Goal: Book appointment/travel/reservation

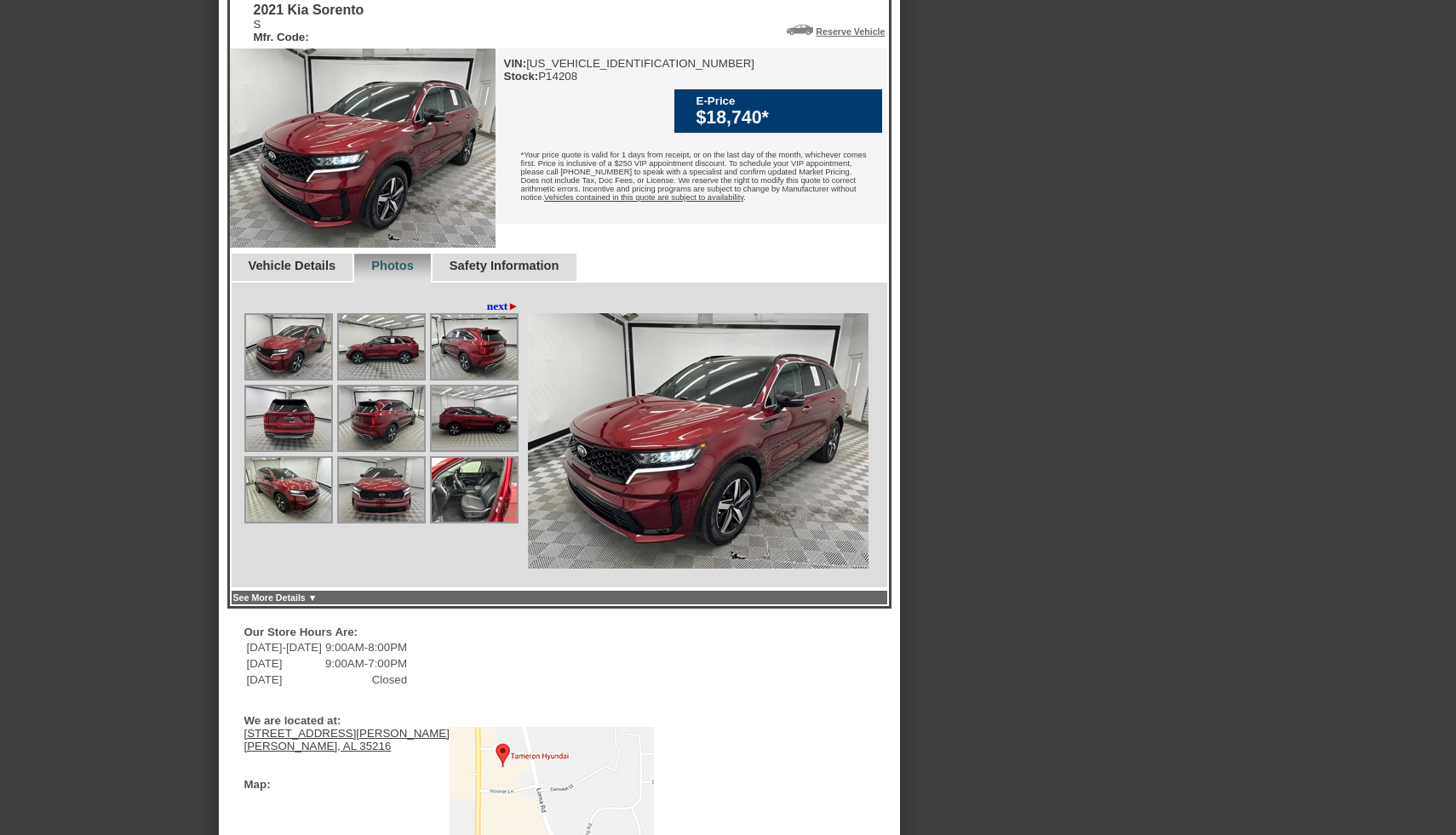
scroll to position [428, 0]
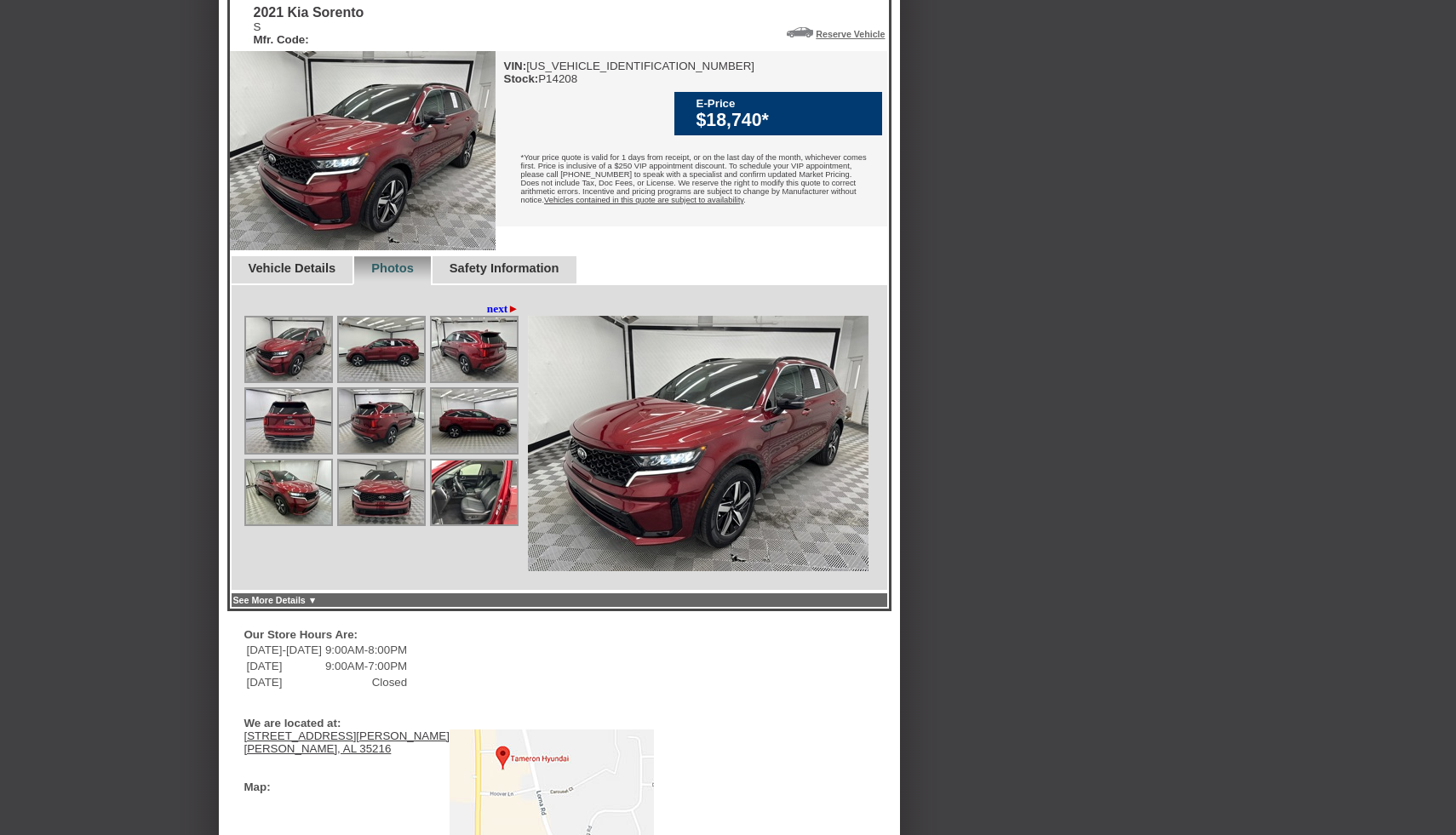
click at [515, 285] on div "Safety Information" at bounding box center [503, 271] width 146 height 29
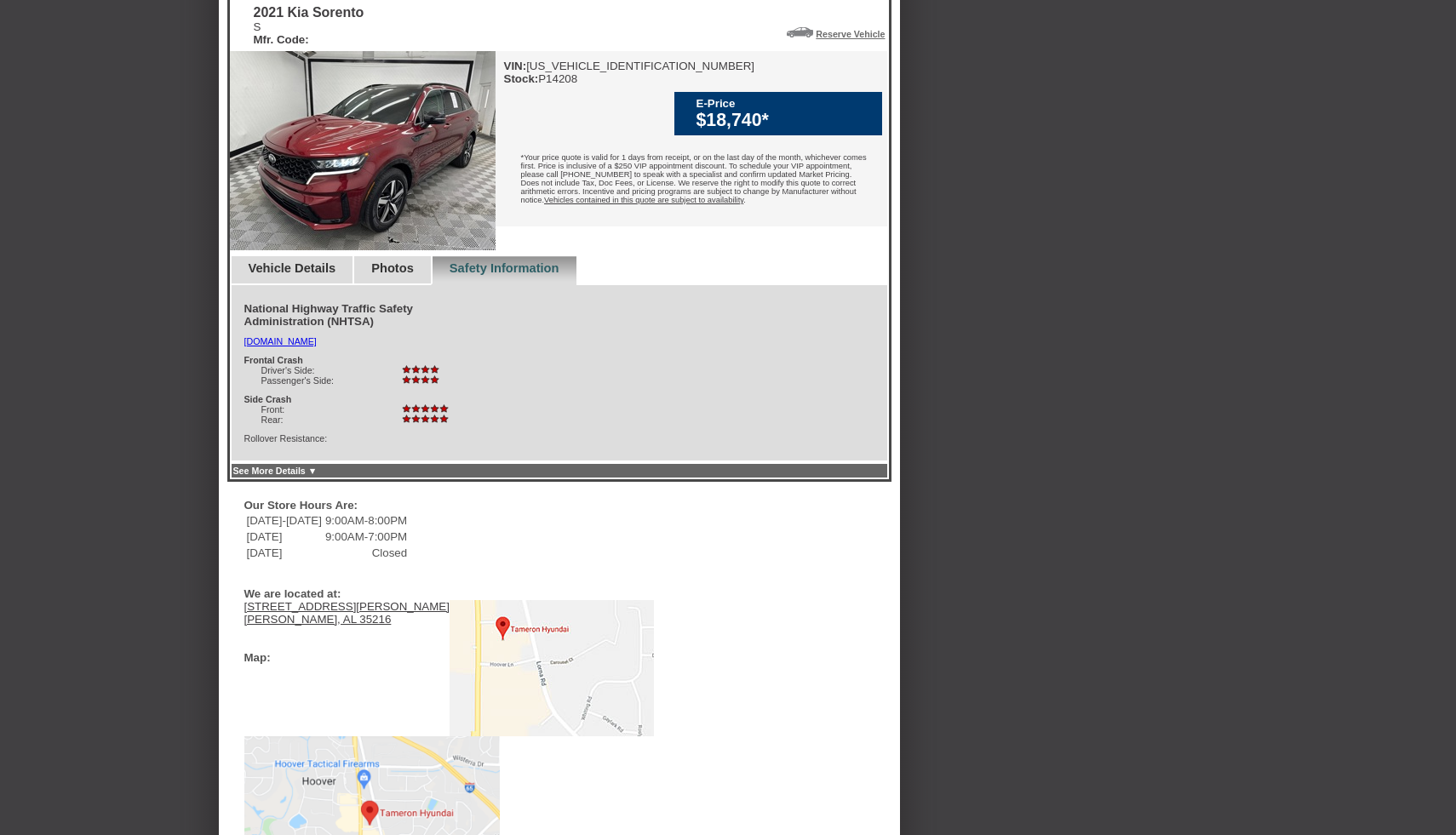
click at [406, 275] on link "Photos" at bounding box center [392, 267] width 43 height 14
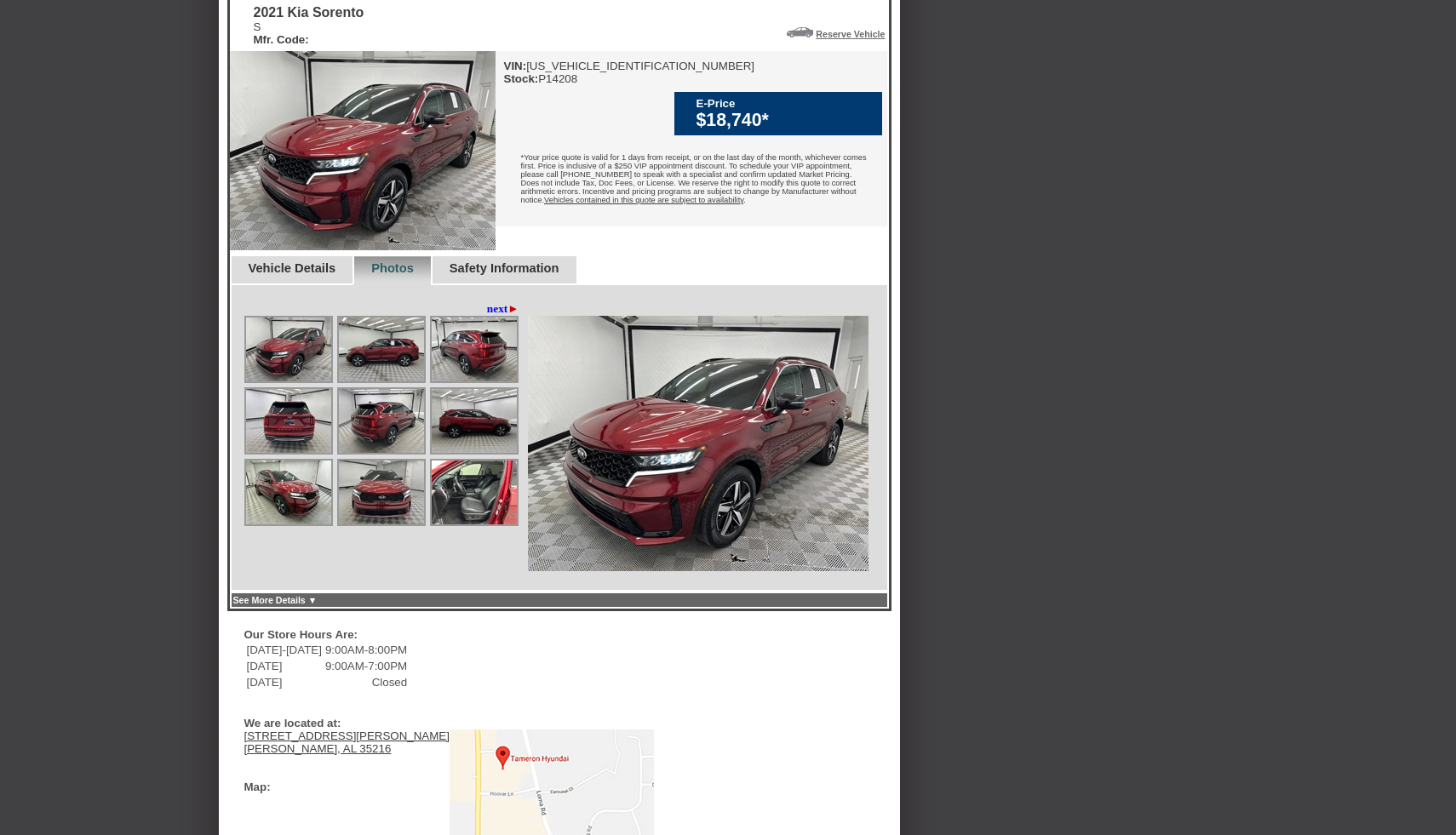
click at [499, 316] on link "next ►" at bounding box center [503, 308] width 33 height 14
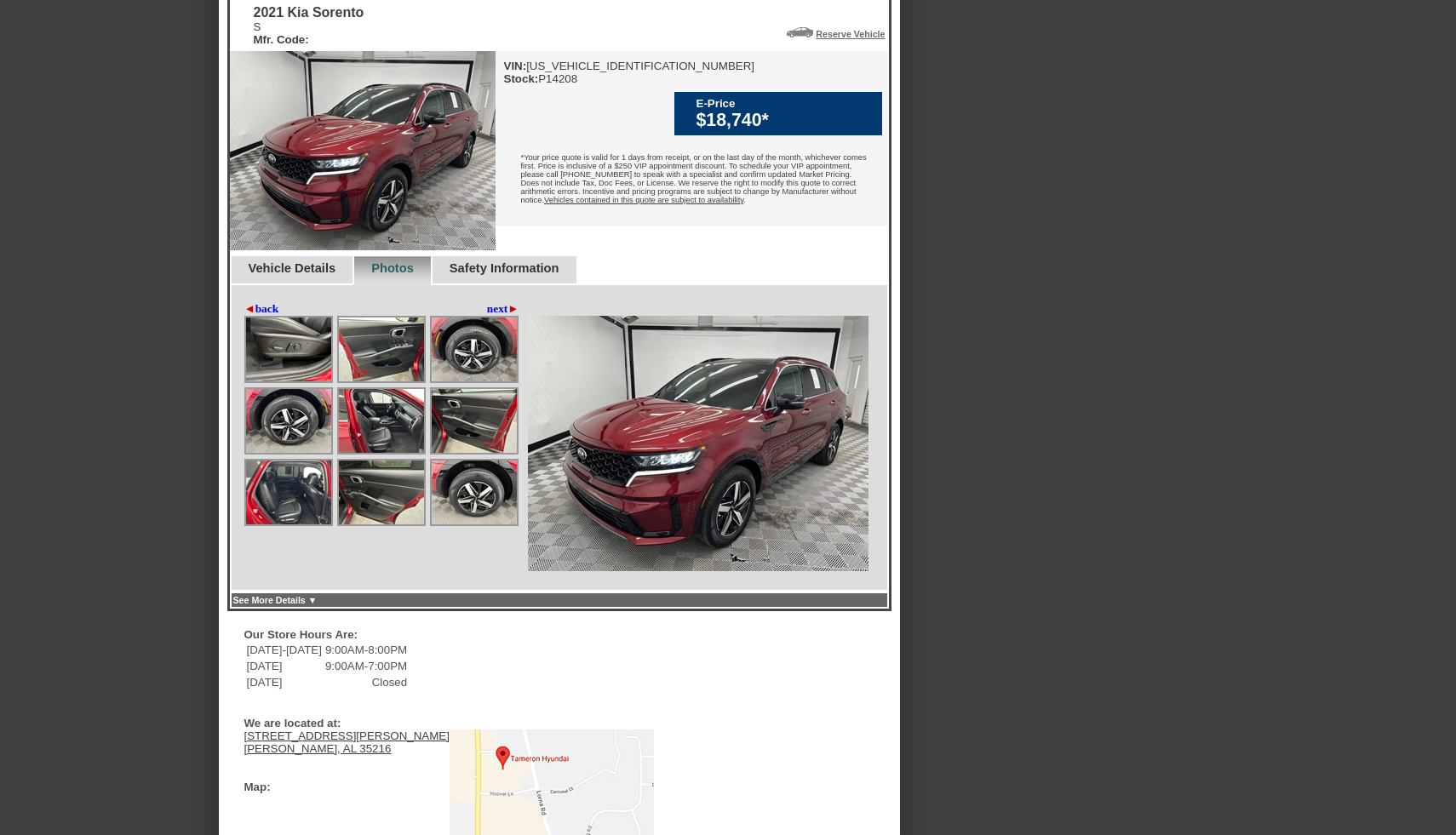
click at [499, 316] on link "next ►" at bounding box center [503, 308] width 33 height 14
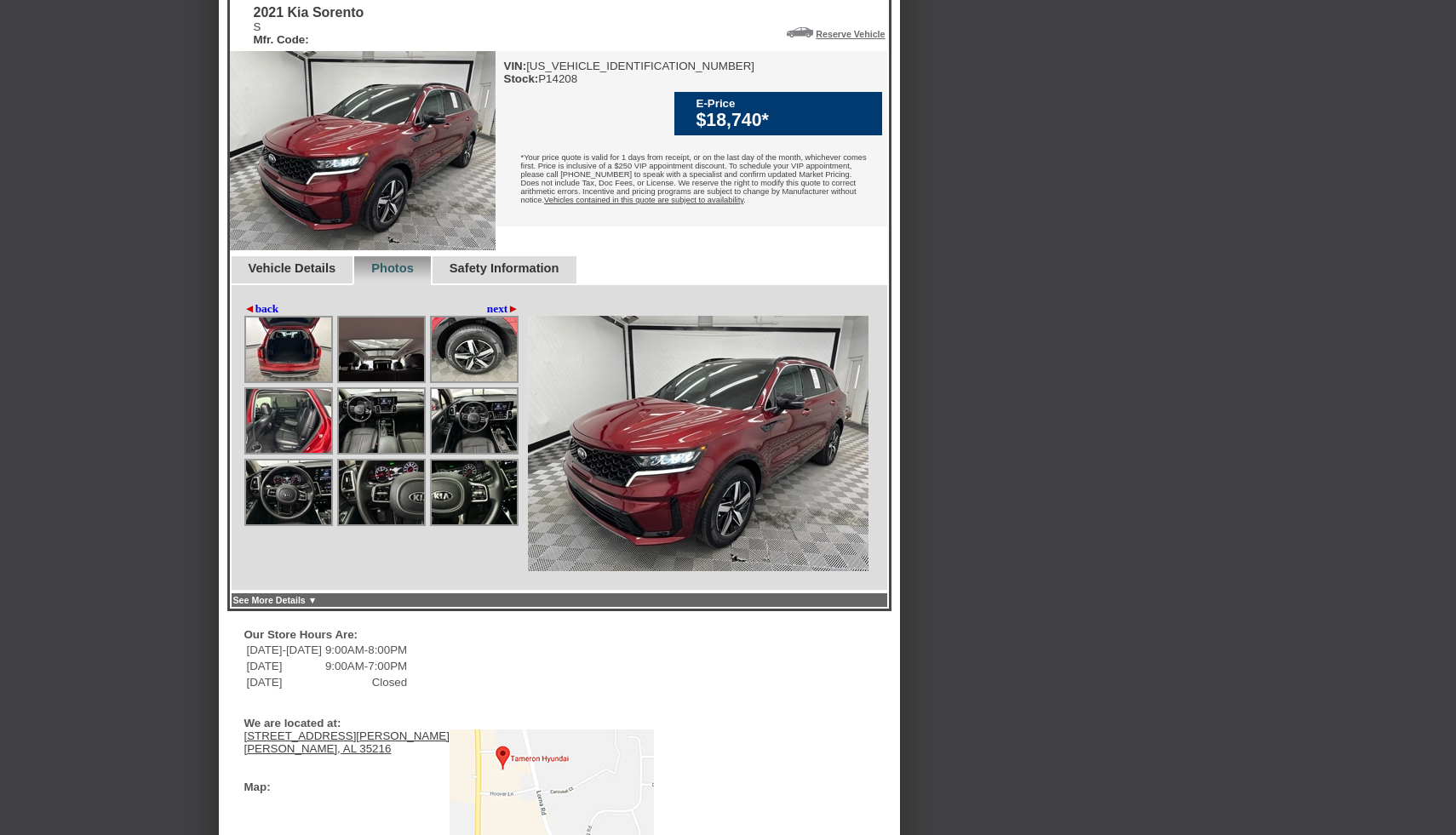
click at [499, 316] on link "next ►" at bounding box center [503, 308] width 33 height 14
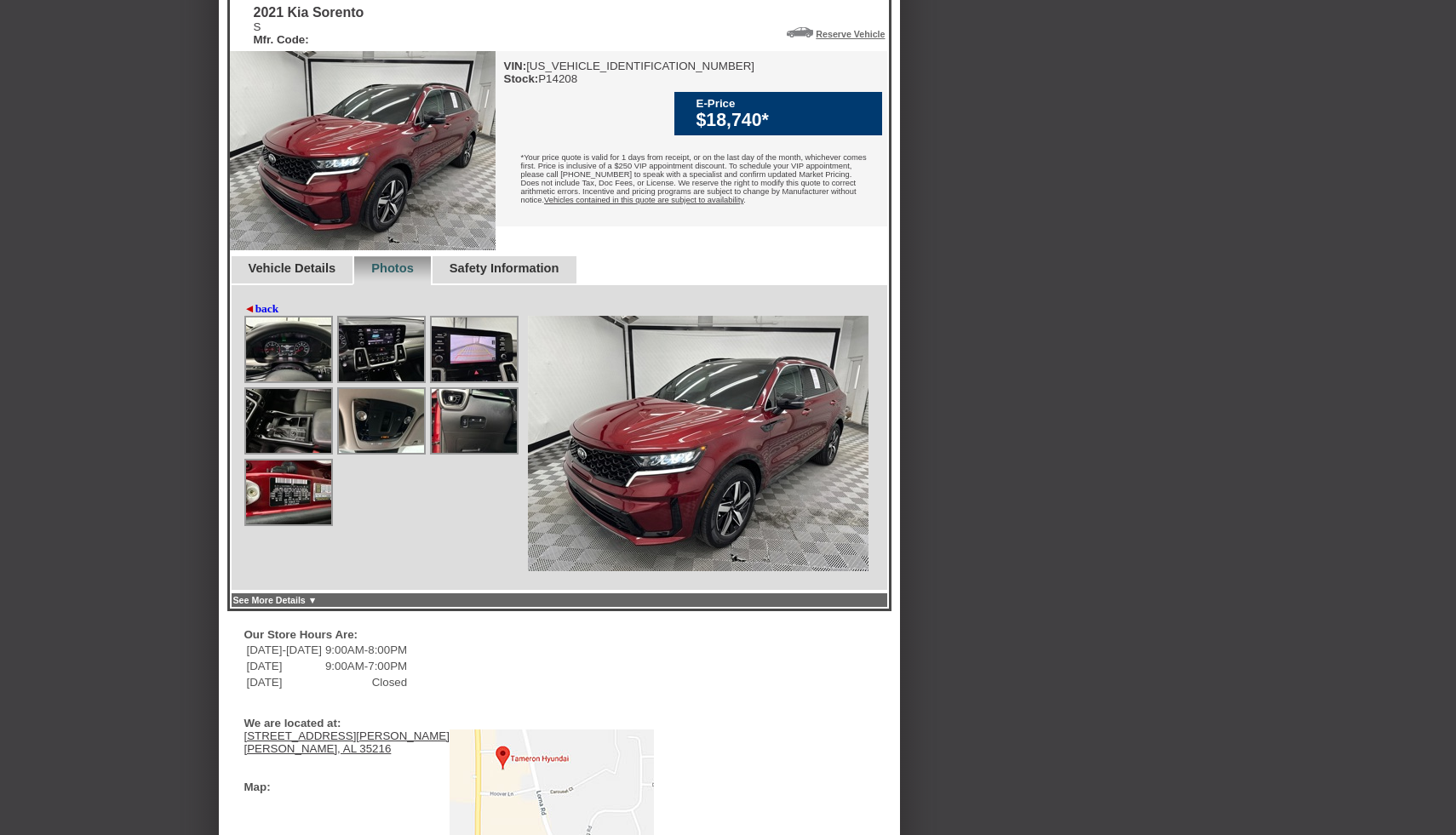
click at [499, 316] on div "◄ back next ►" at bounding box center [384, 308] width 279 height 14
click at [390, 453] on img at bounding box center [381, 421] width 86 height 64
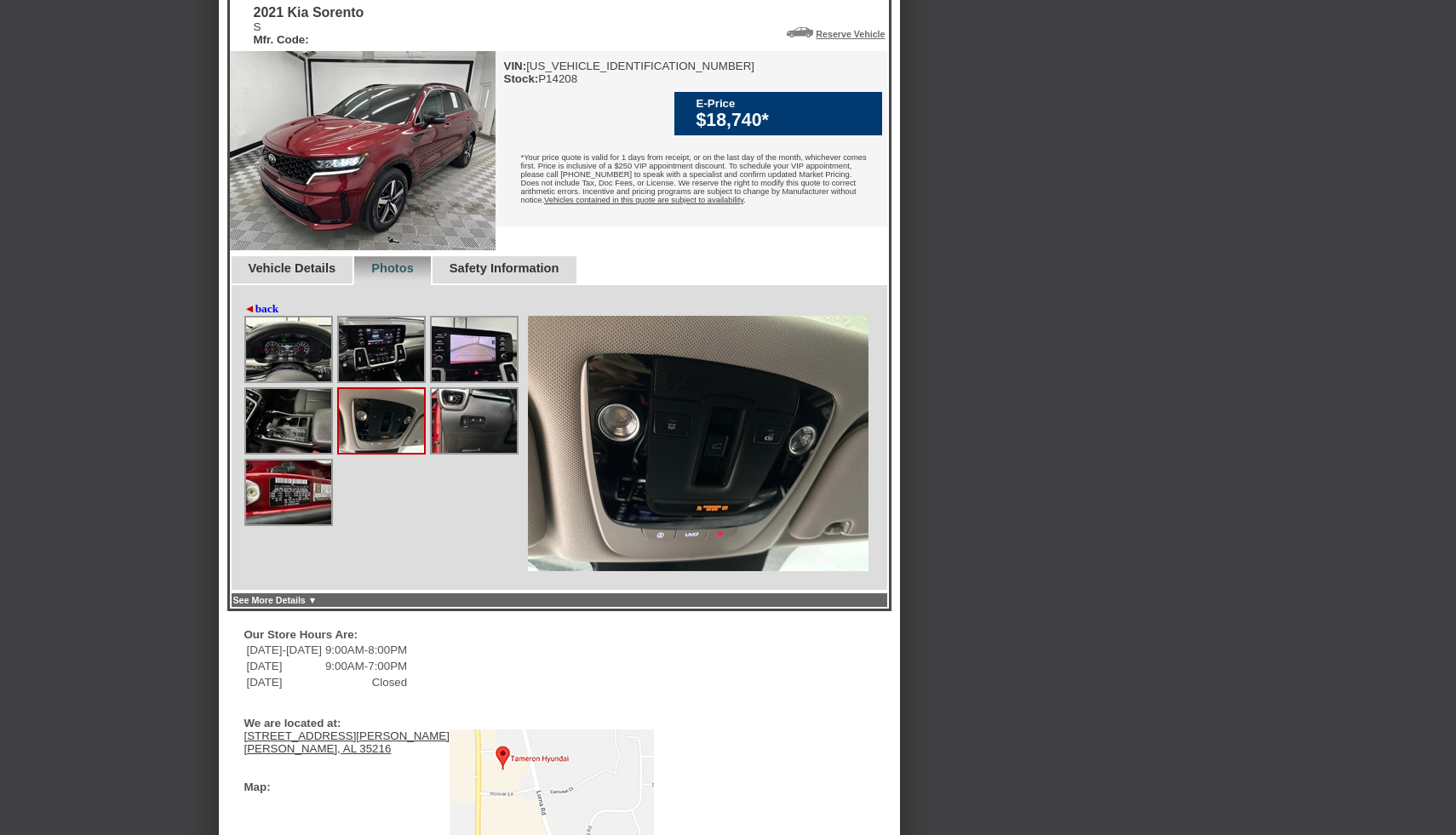
click at [298, 453] on img at bounding box center [288, 421] width 86 height 64
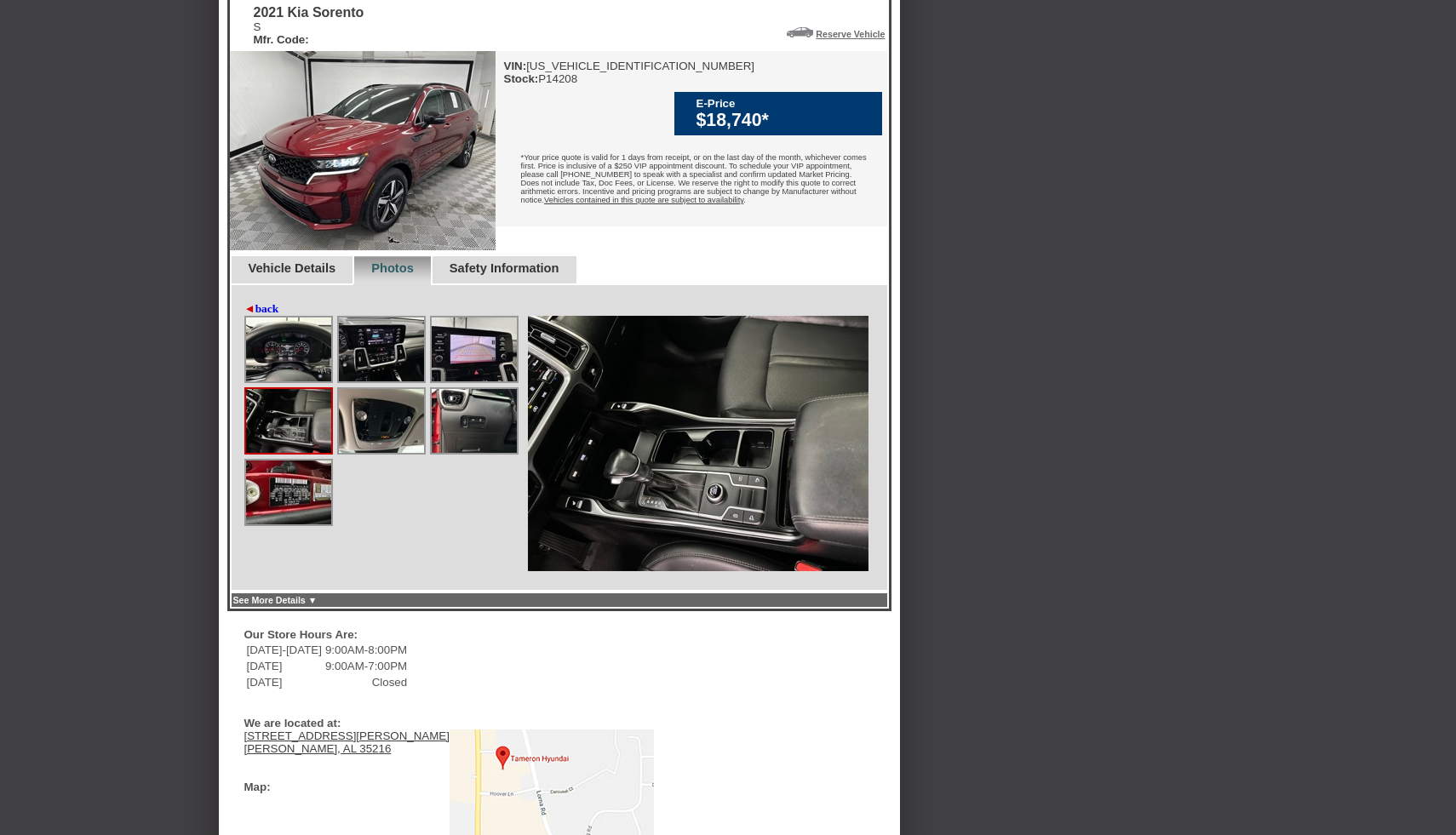
click at [289, 381] on img at bounding box center [288, 349] width 86 height 64
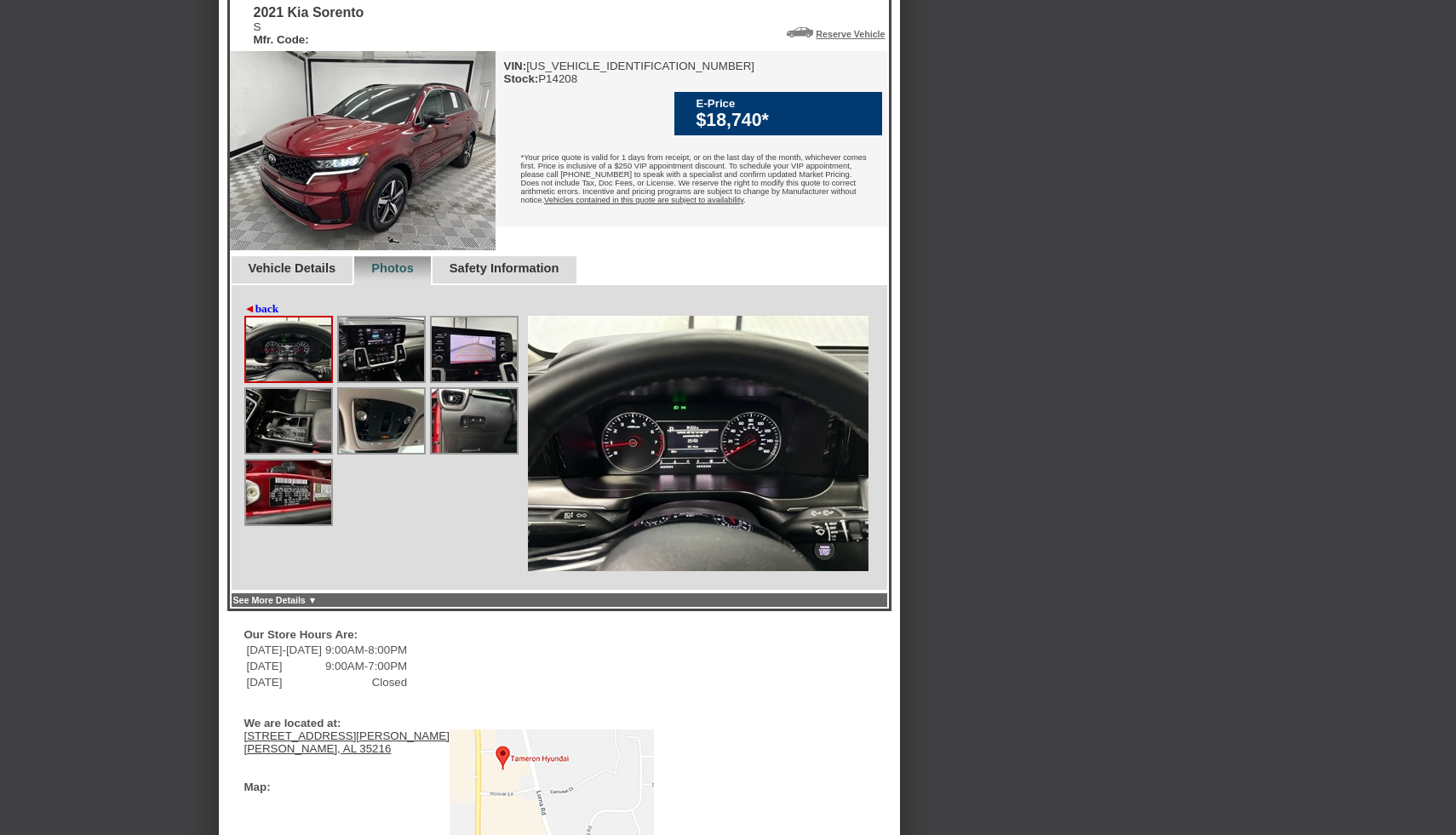
click at [366, 381] on img at bounding box center [381, 349] width 86 height 64
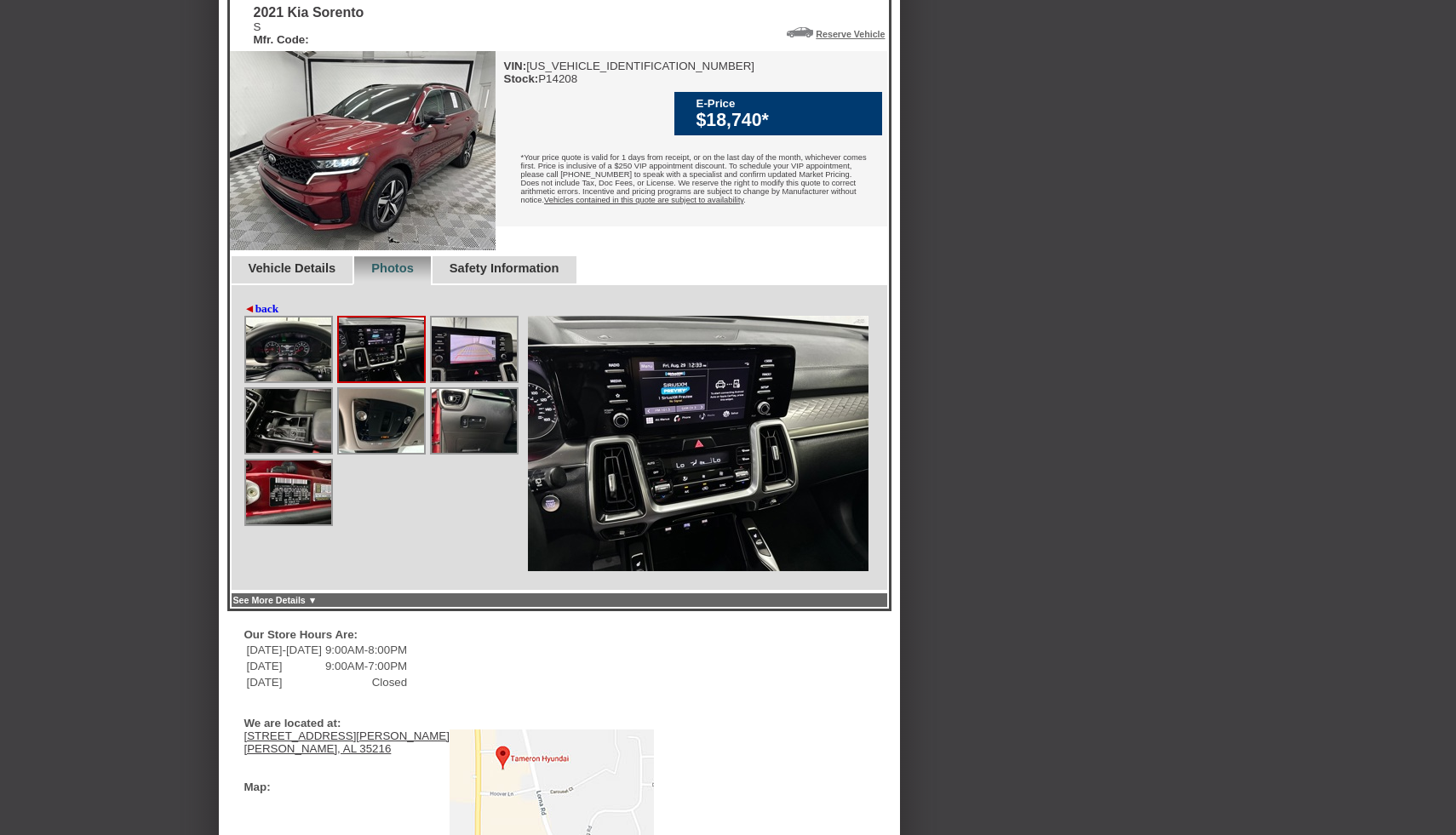
click at [277, 316] on link "◄ back" at bounding box center [262, 308] width 35 height 14
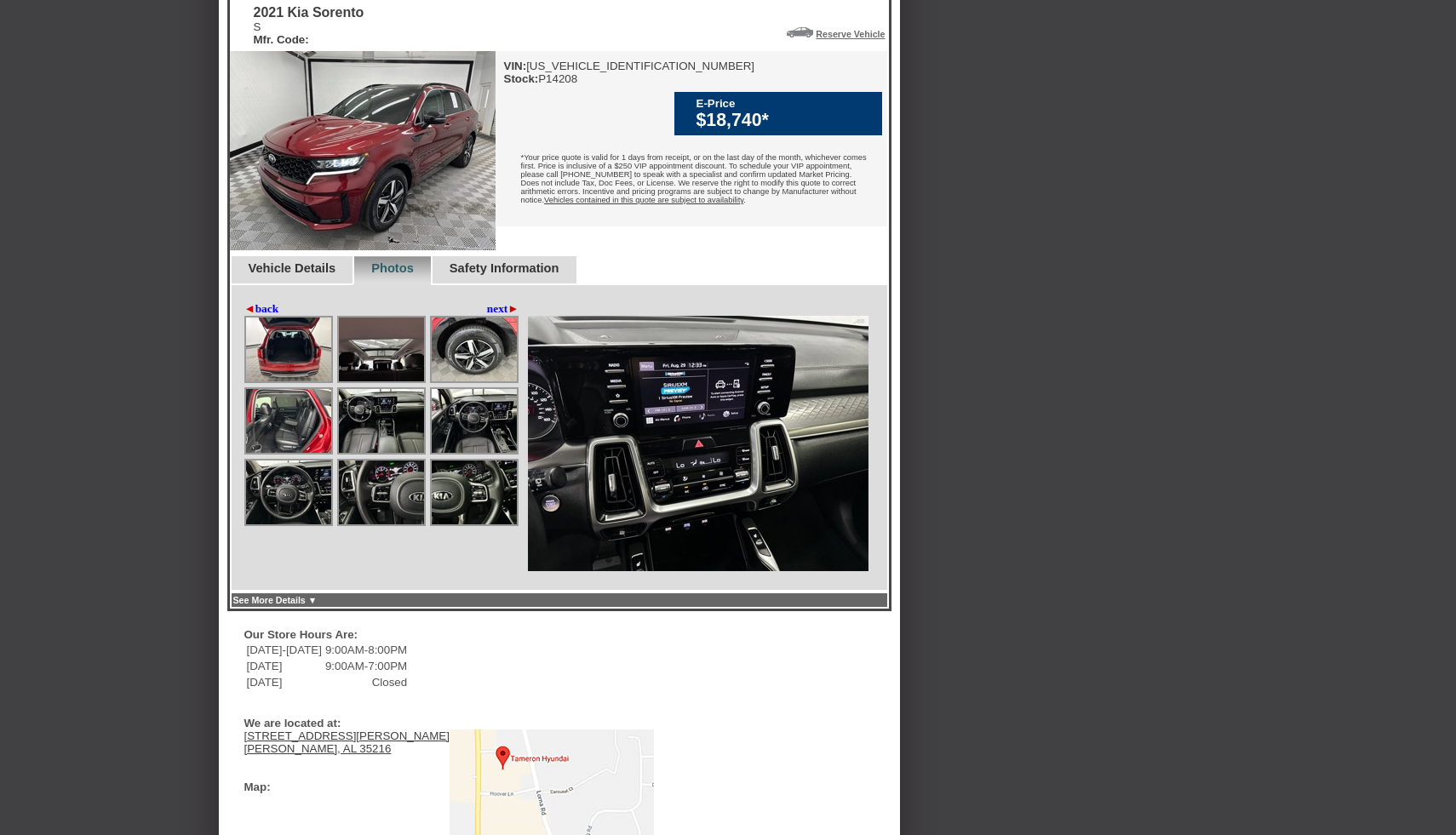
click at [397, 381] on img at bounding box center [381, 349] width 86 height 64
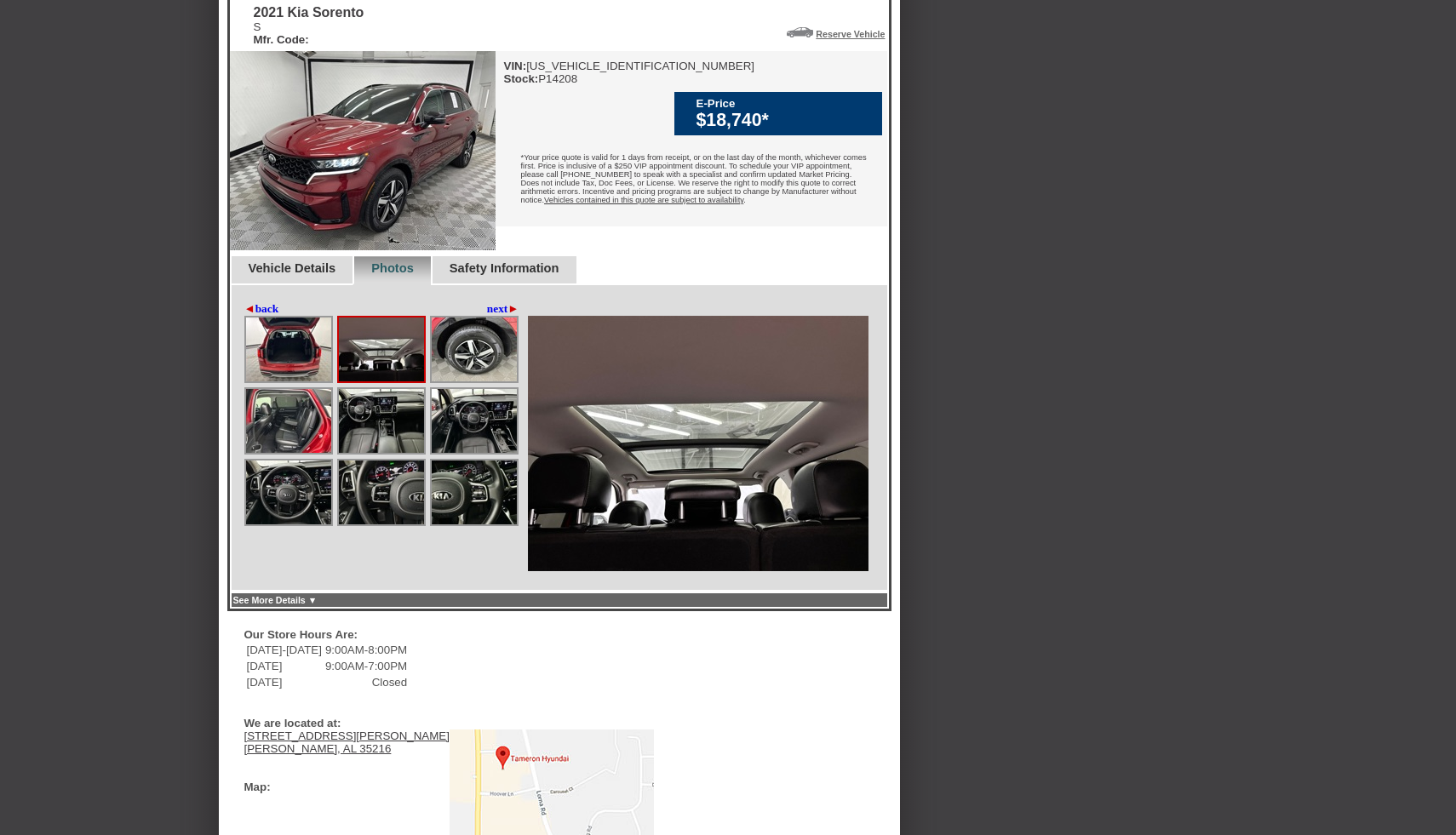
click at [482, 381] on img at bounding box center [474, 349] width 86 height 64
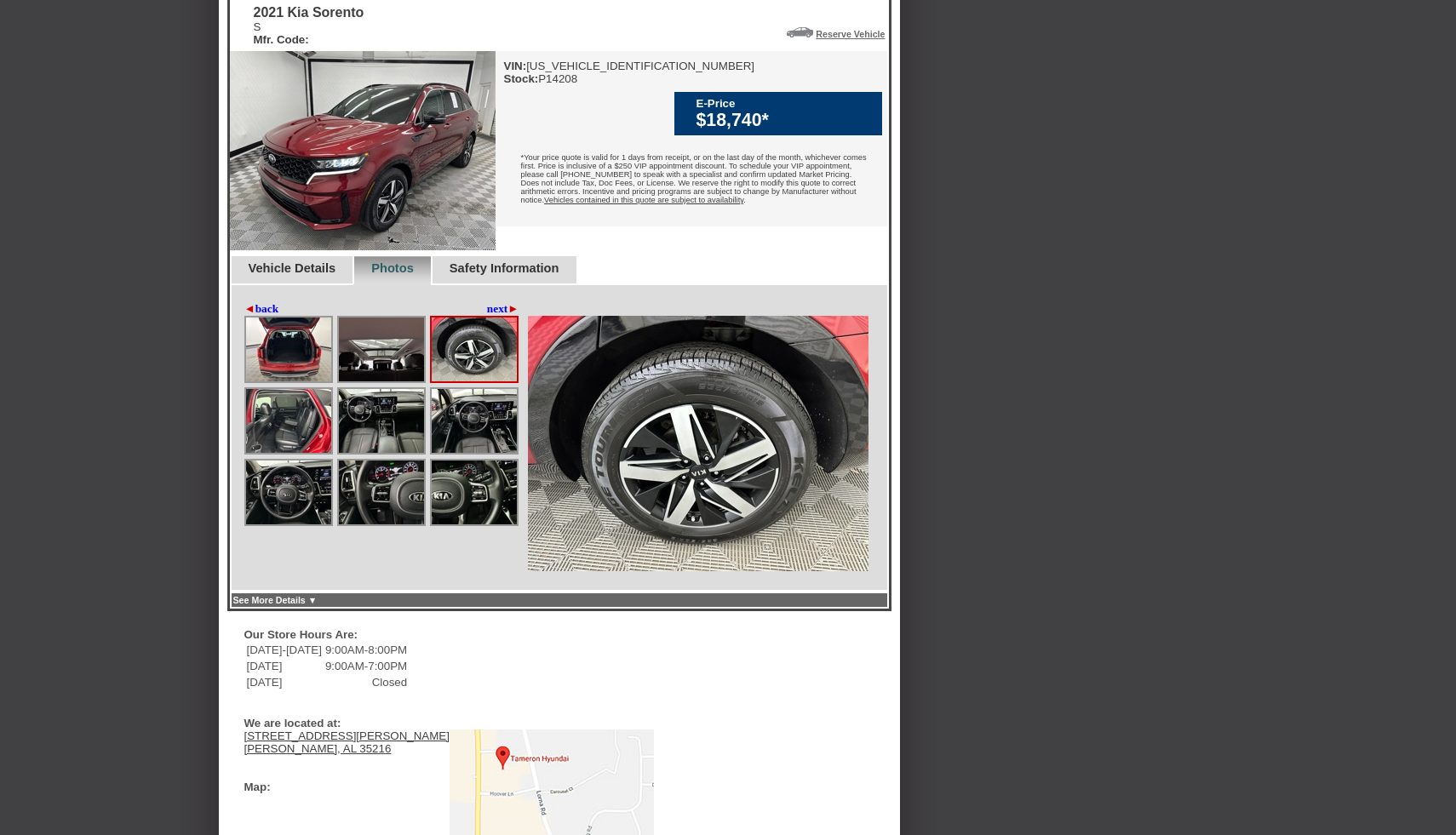
click at [380, 453] on img at bounding box center [381, 421] width 86 height 64
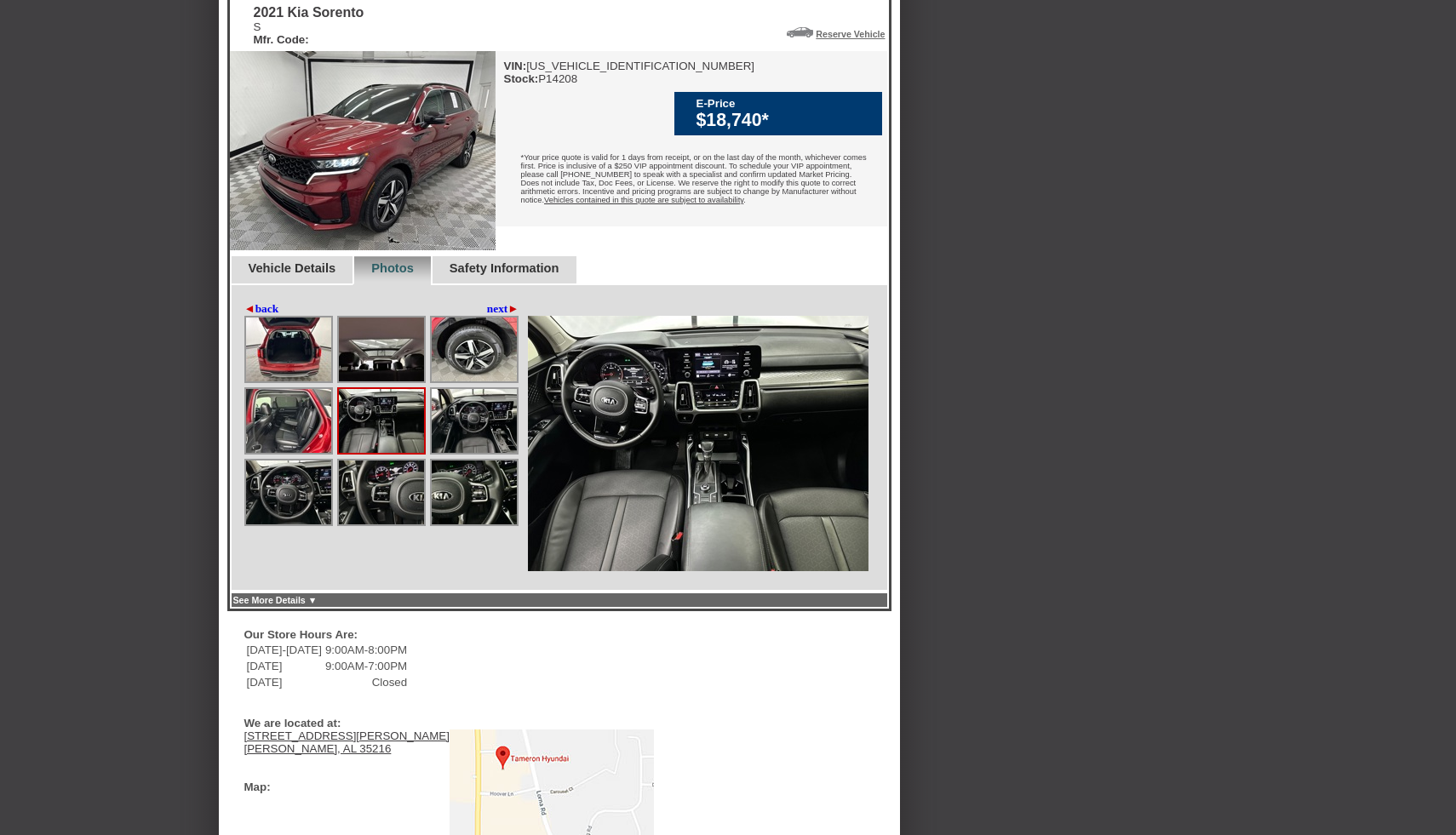
click at [269, 524] on img at bounding box center [288, 492] width 86 height 64
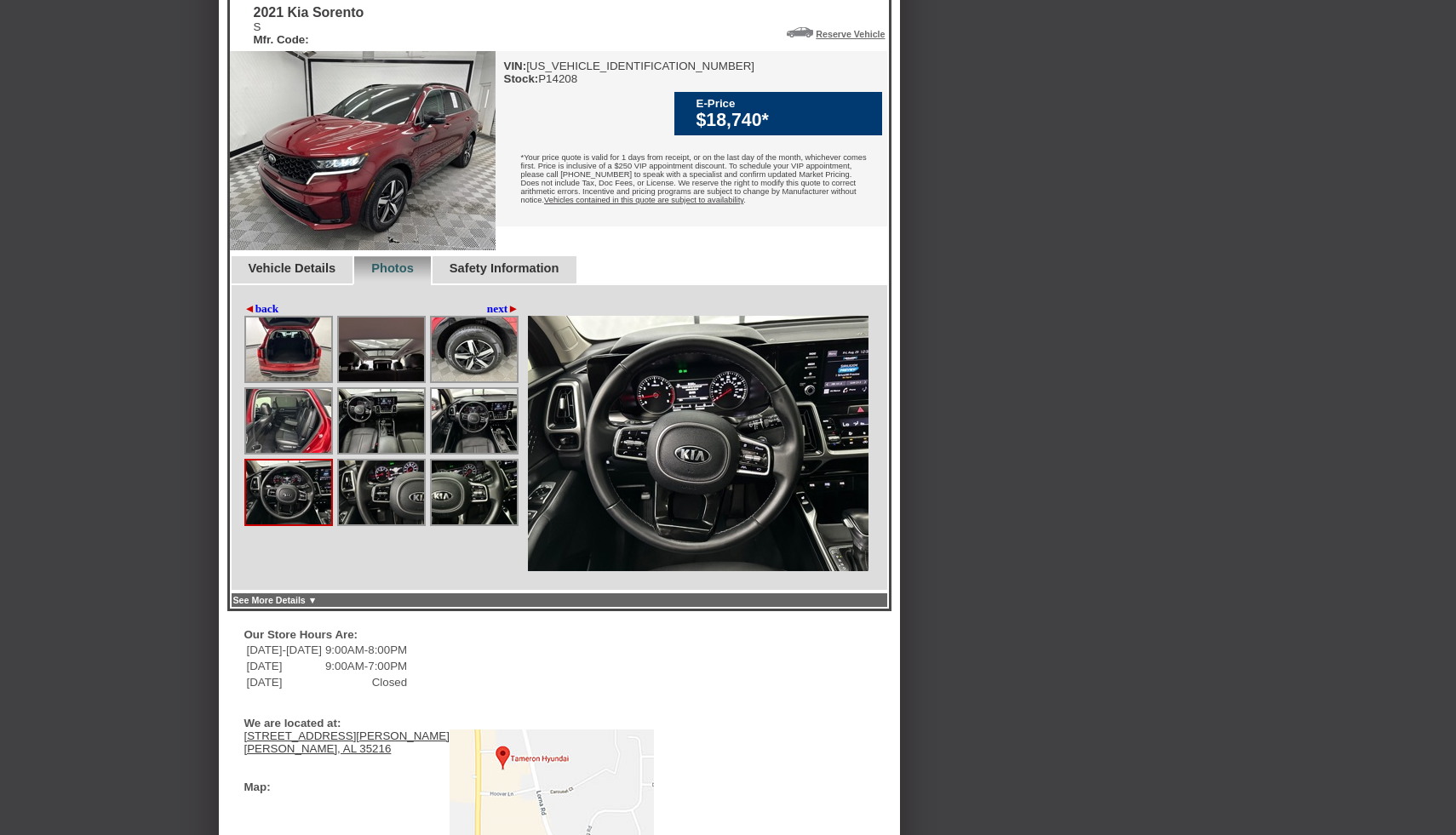
click at [363, 524] on img at bounding box center [381, 492] width 86 height 64
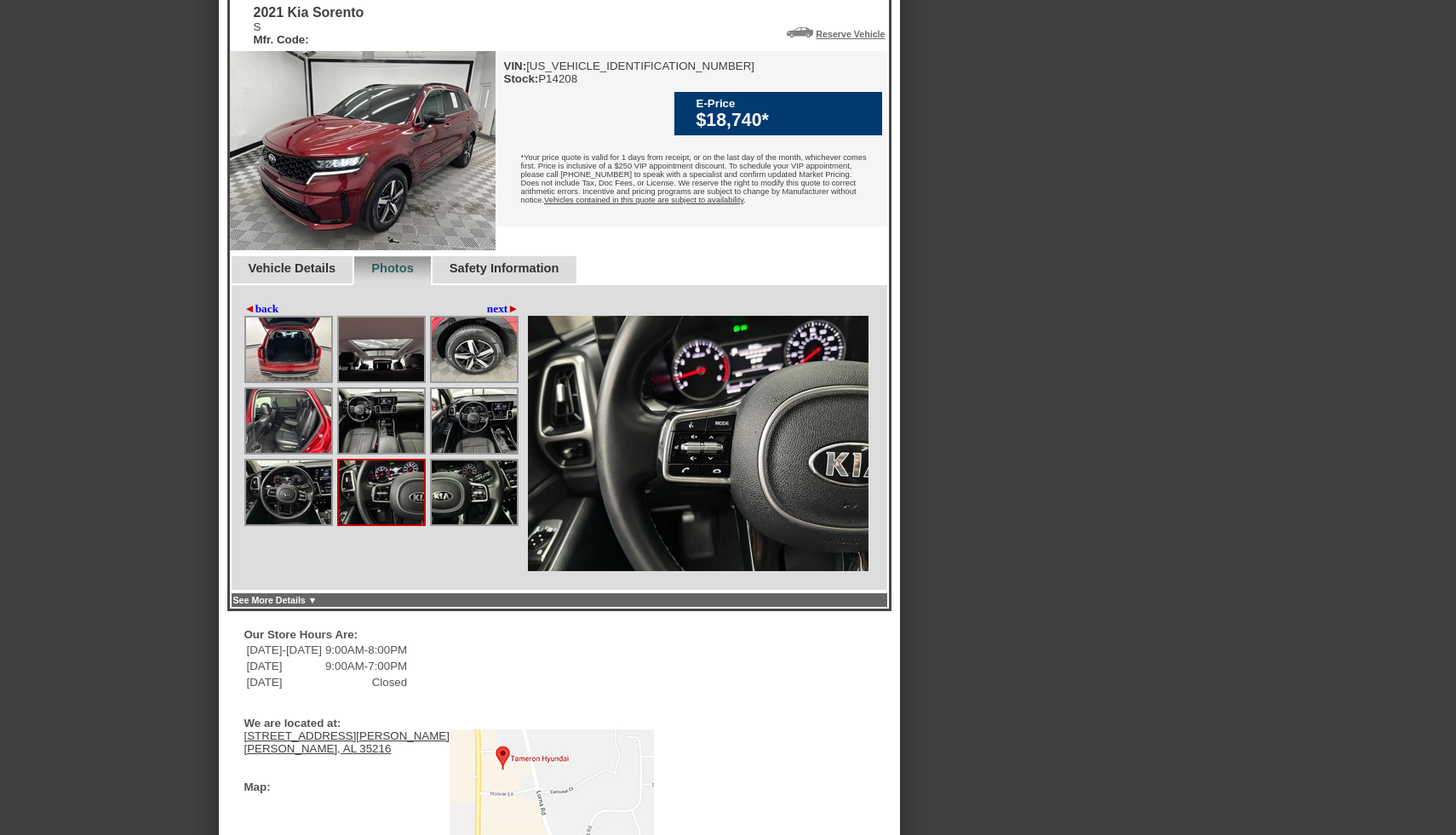
click at [482, 524] on img at bounding box center [474, 492] width 86 height 64
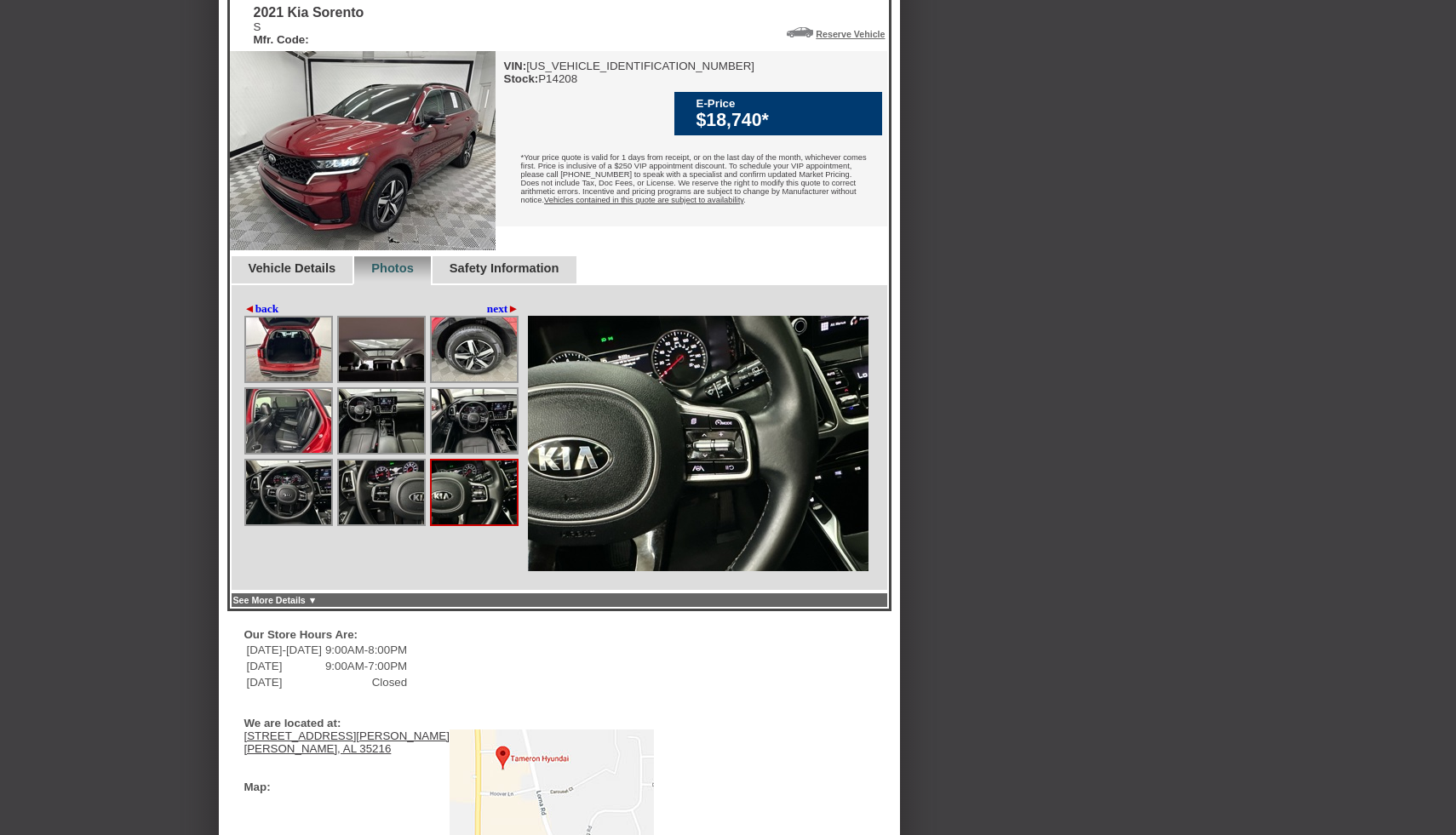
click at [319, 275] on link "Vehicle Details" at bounding box center [292, 267] width 87 height 14
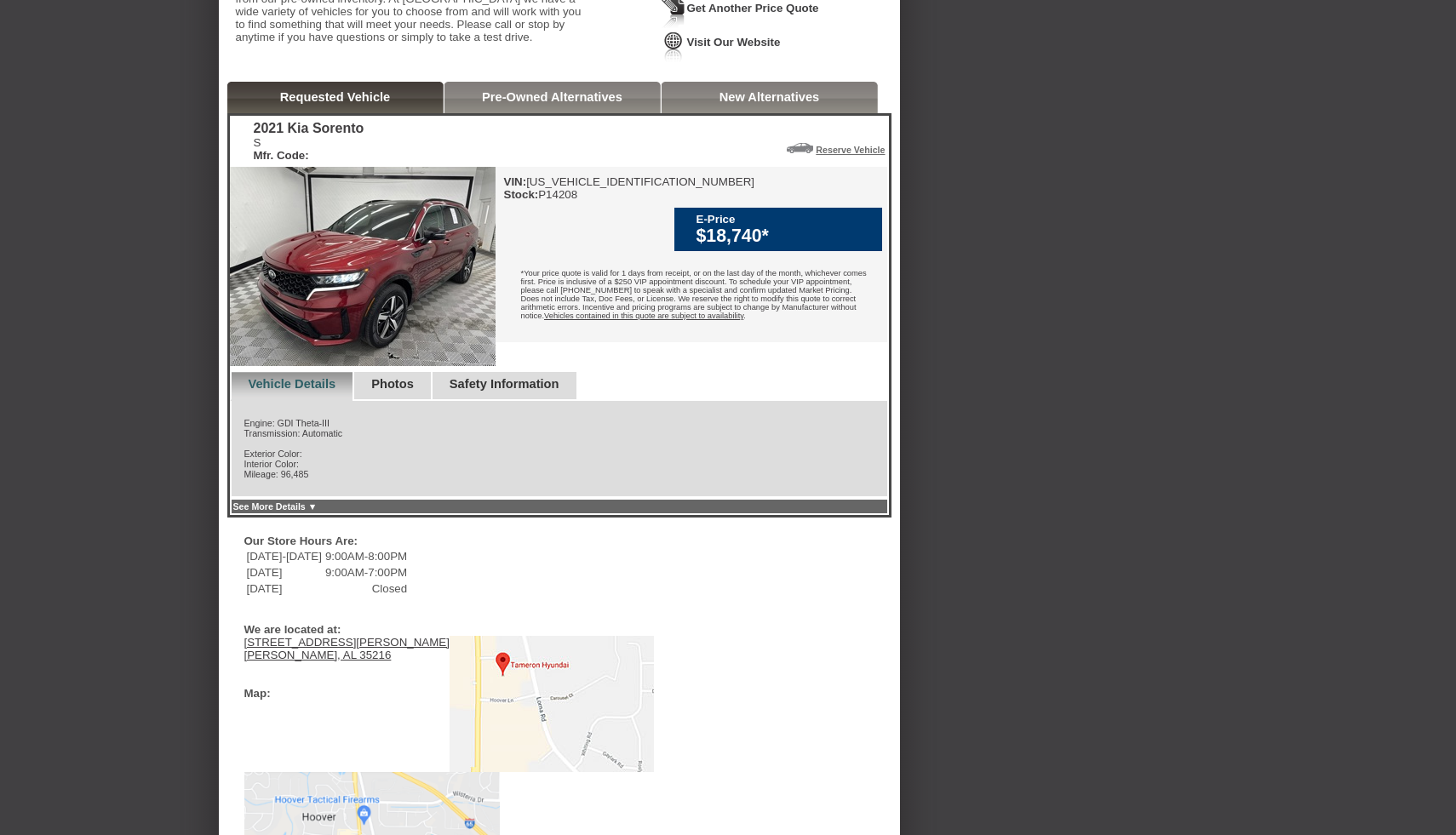
scroll to position [296, 0]
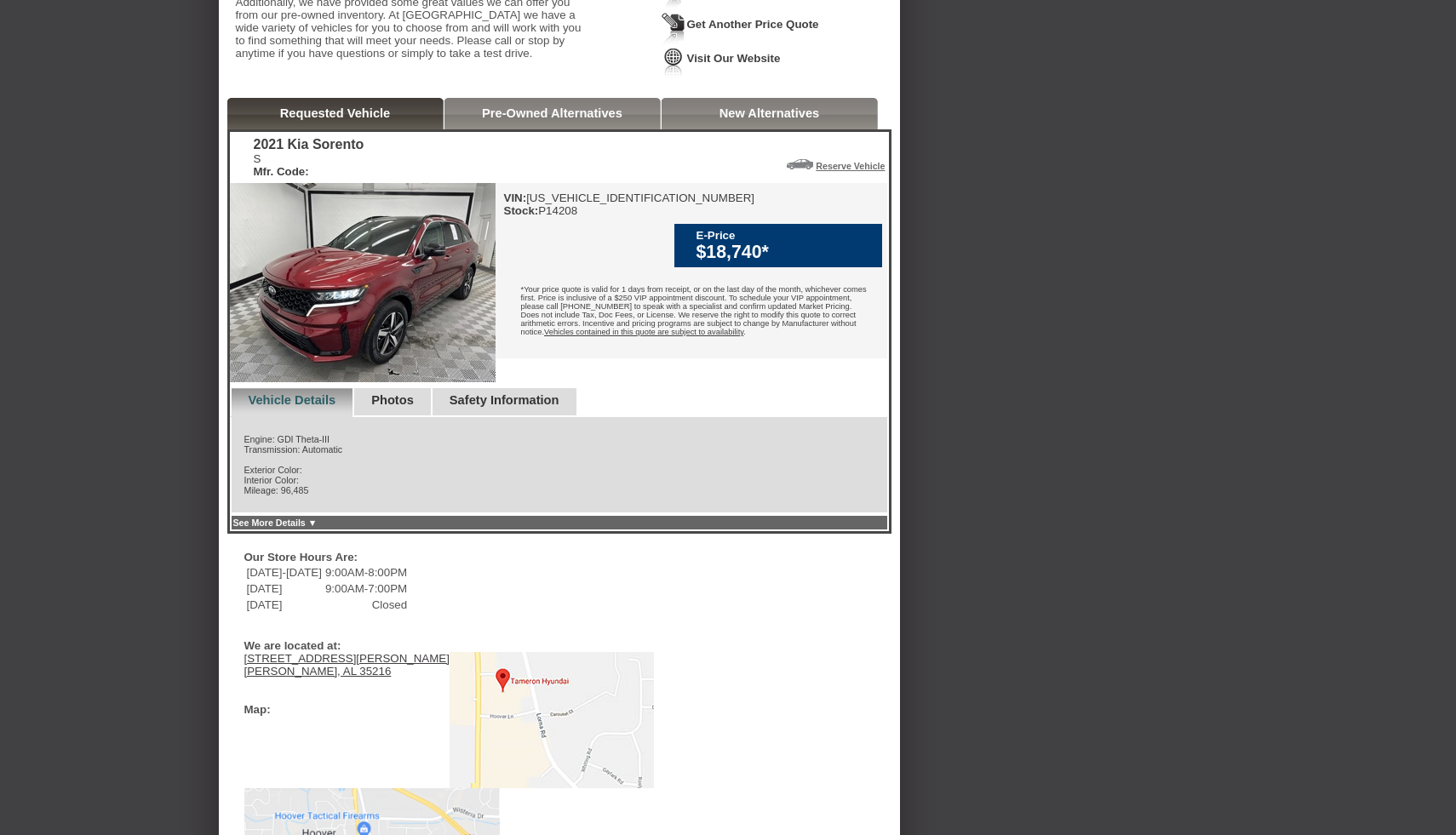
click at [549, 120] on link "Pre-Owned Alternatives" at bounding box center [552, 113] width 140 height 14
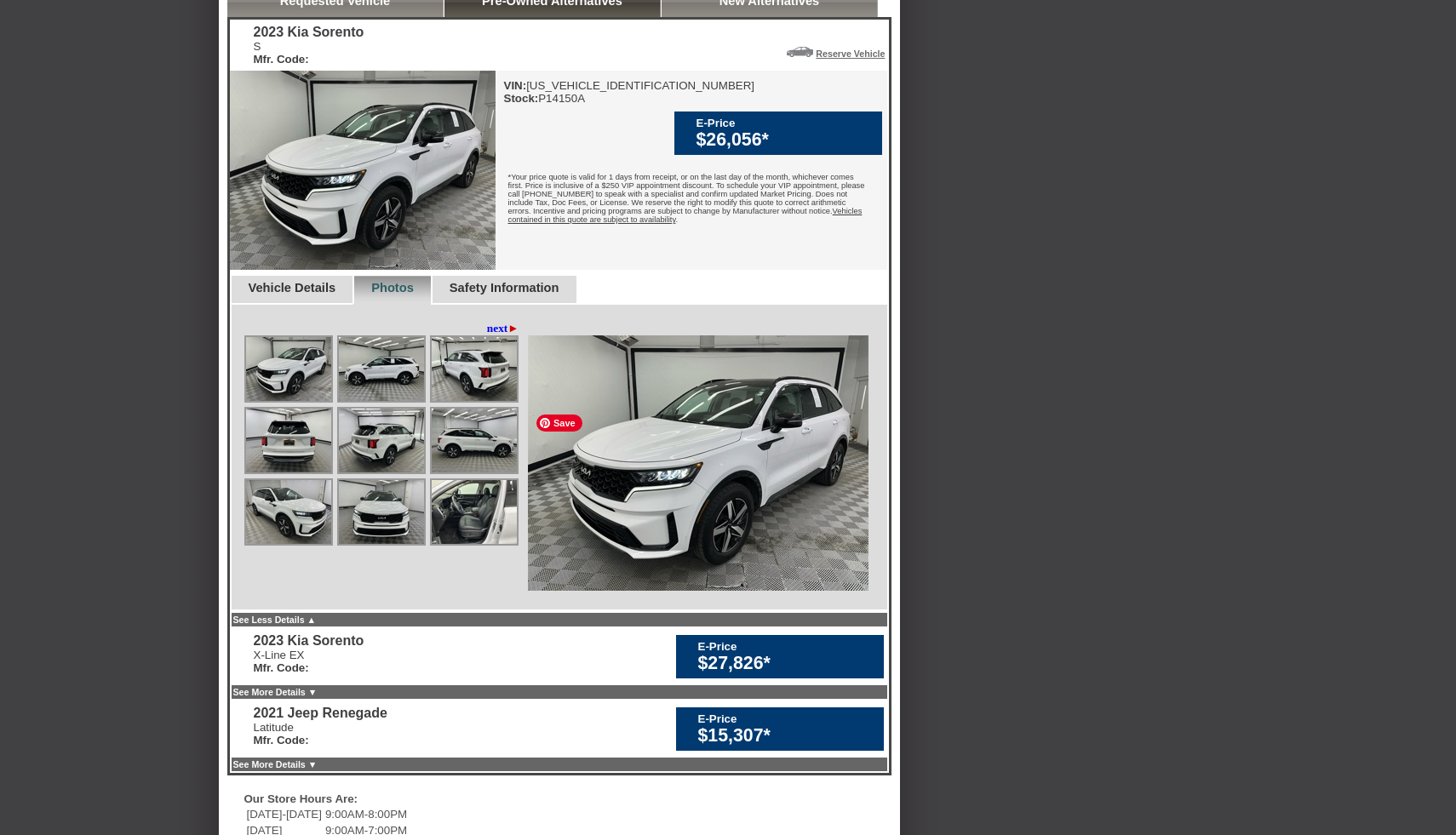
scroll to position [376, 0]
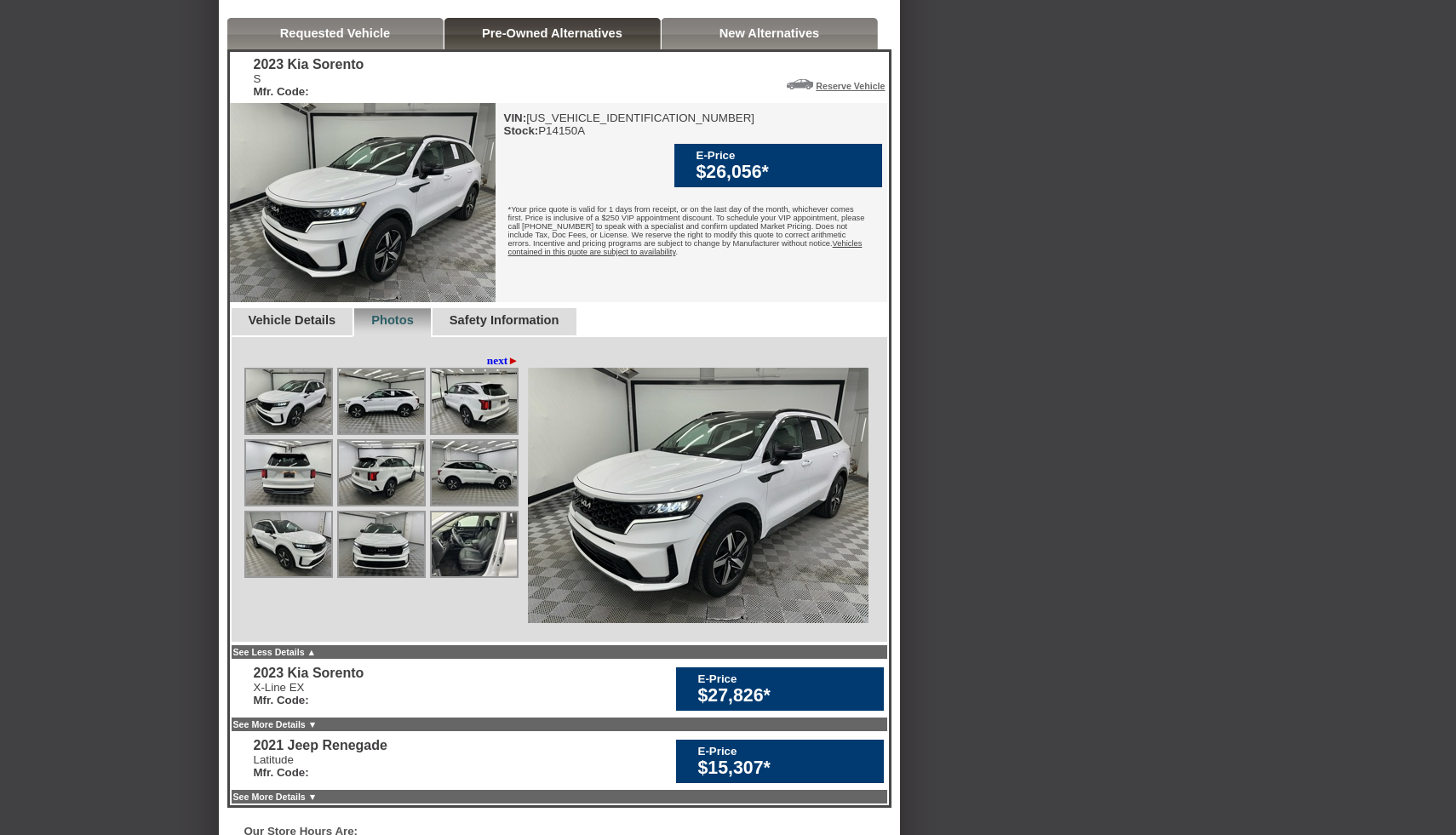
click at [360, 40] on link "Requested Vehicle" at bounding box center [336, 33] width 111 height 14
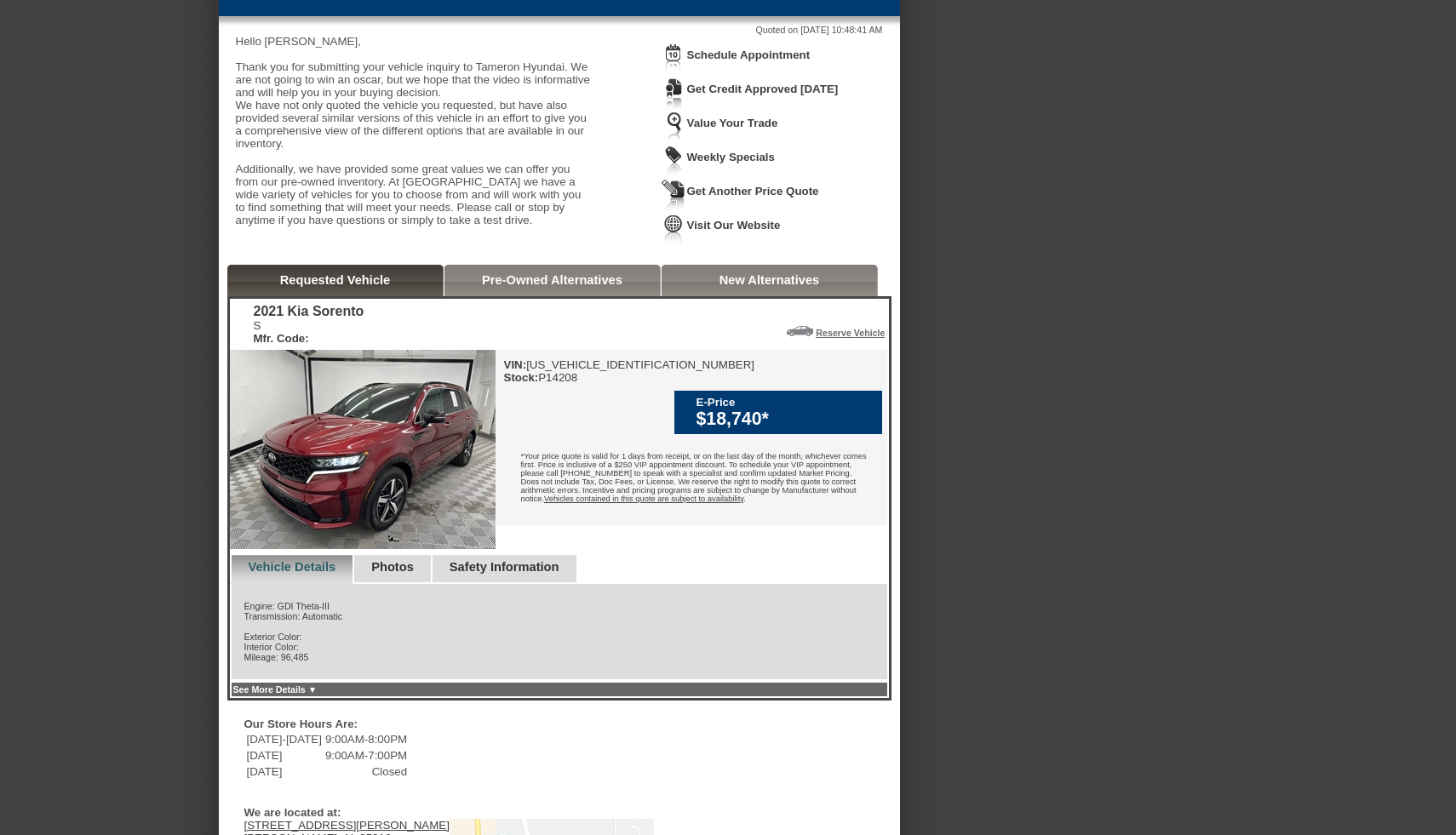
scroll to position [0, 0]
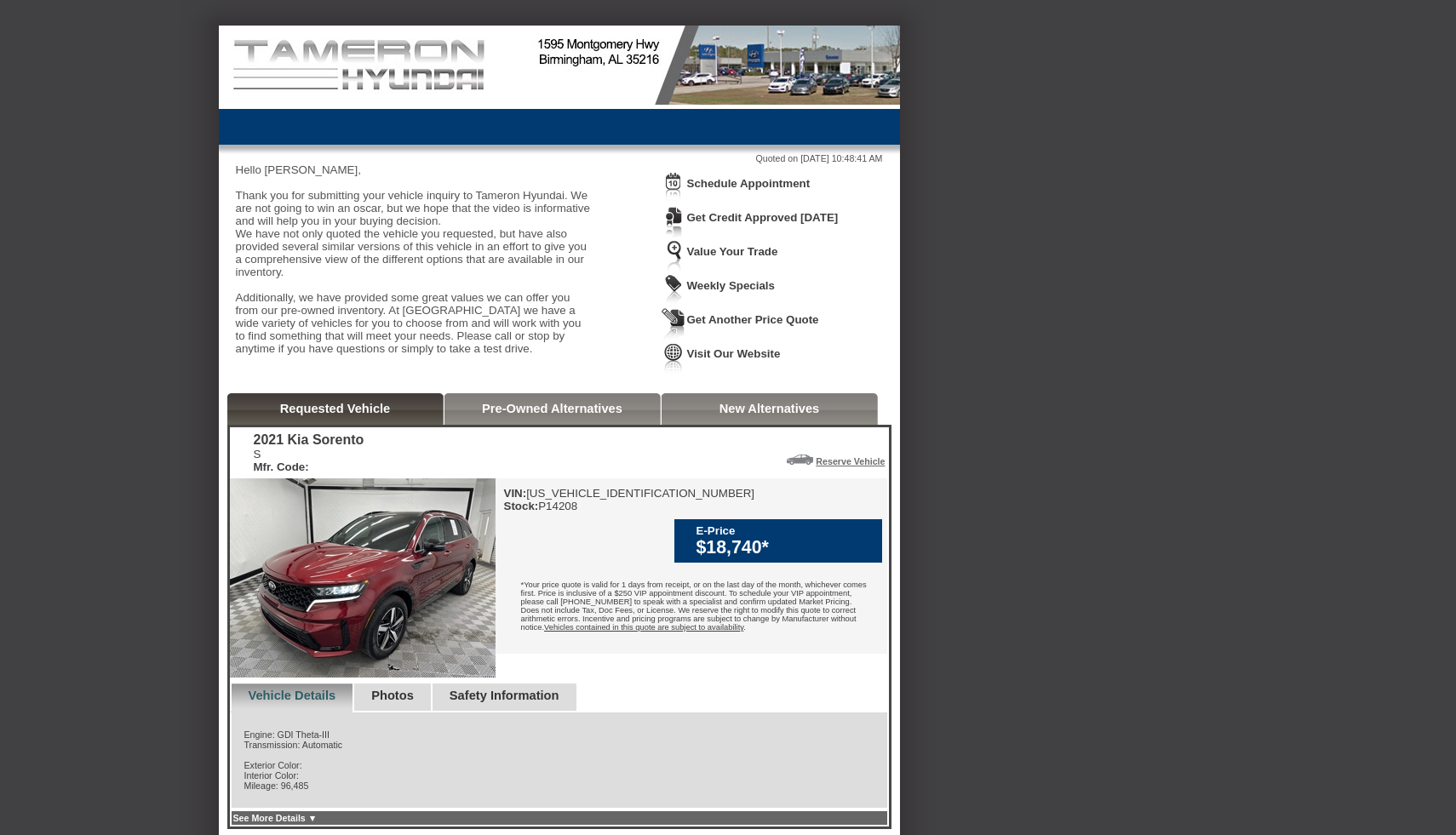
click at [780, 183] on link "Schedule Appointment" at bounding box center [749, 184] width 124 height 13
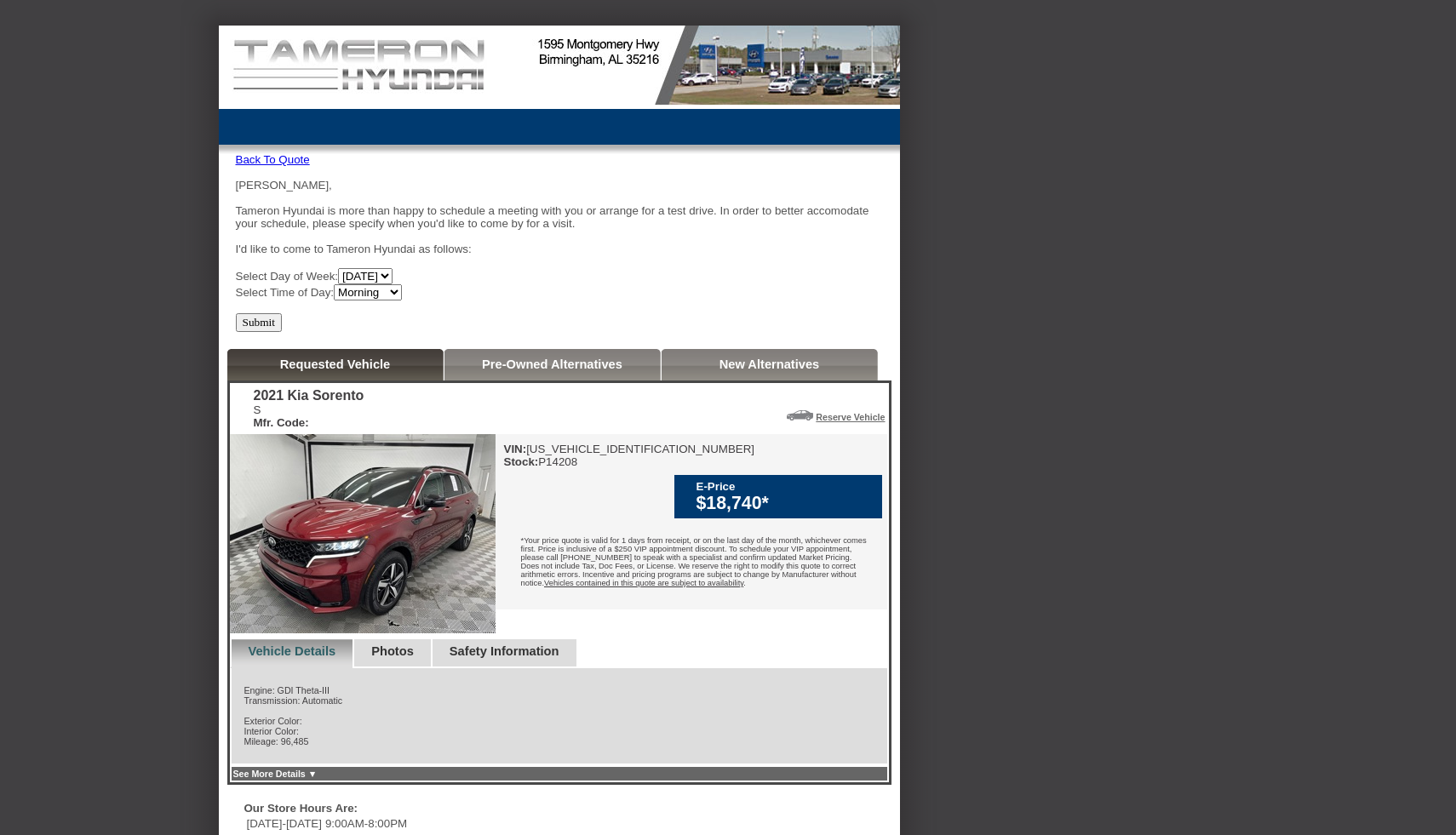
click at [392, 284] on select "[DATE] [DATE] [DATE] [DATE] [DATE] [DATE] [DATE]" at bounding box center [365, 277] width 55 height 16
select select "[DATE]"
click at [355, 278] on select "[DATE] [DATE] [DATE] [DATE] [DATE] [DATE] [DATE]" at bounding box center [365, 277] width 55 height 16
click at [400, 300] on select "Morning Afternoon Evening" at bounding box center [368, 292] width 68 height 16
select select "Evening"
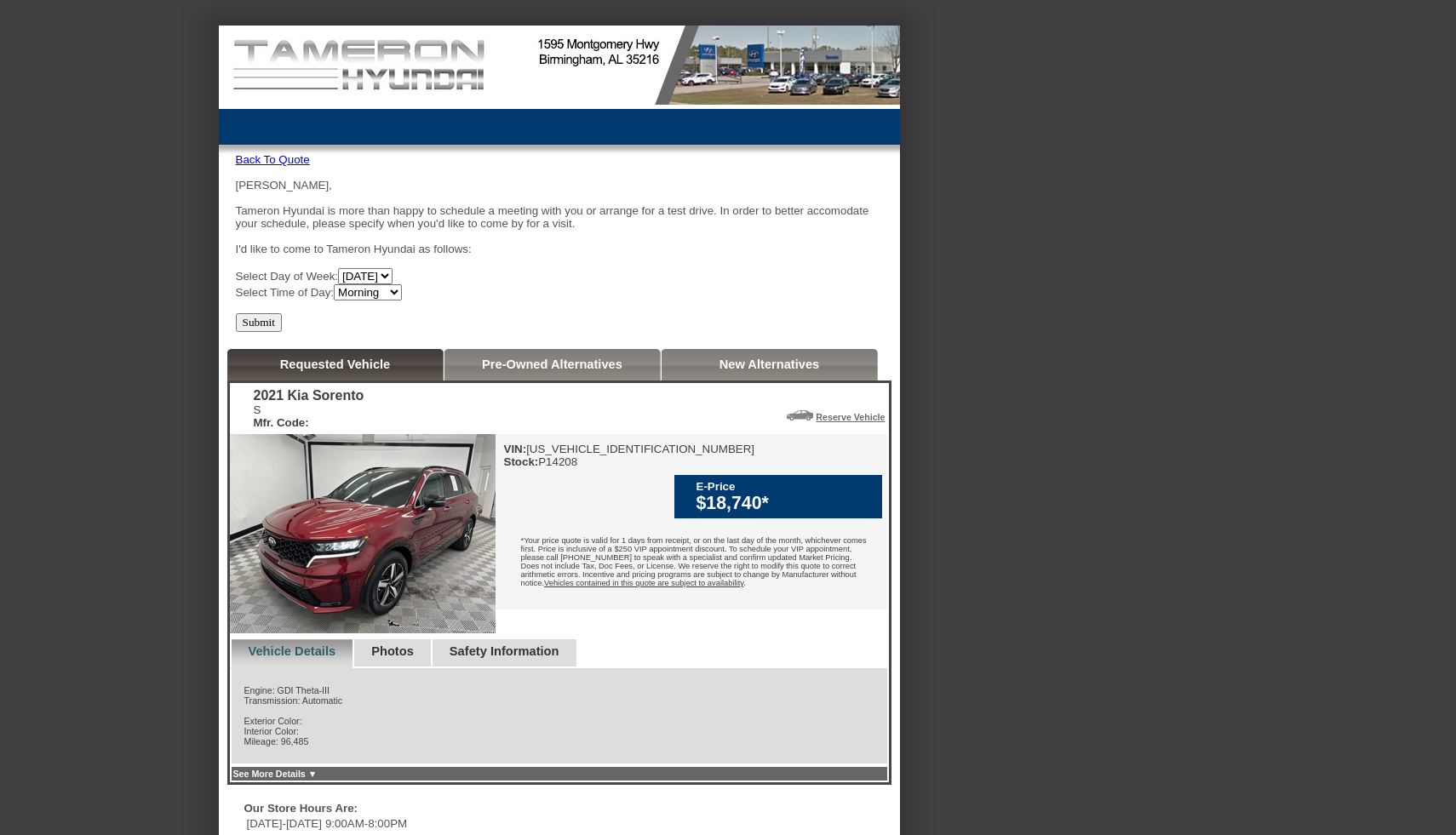
click at [351, 295] on select "Morning Afternoon Evening" at bounding box center [368, 292] width 68 height 16
